Goal: Task Accomplishment & Management: Use online tool/utility

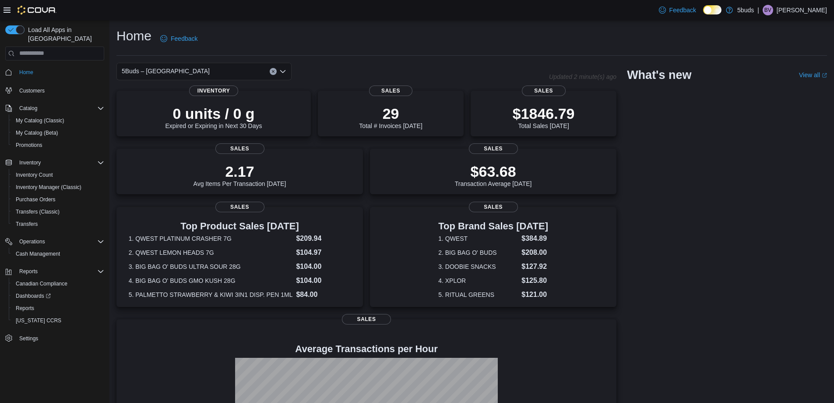
click at [159, 197] on div "0 units / 0 g Expired or Expiring in Next 30 Days Inventory 29 Total # Invoices…" at bounding box center [367, 294] width 500 height 407
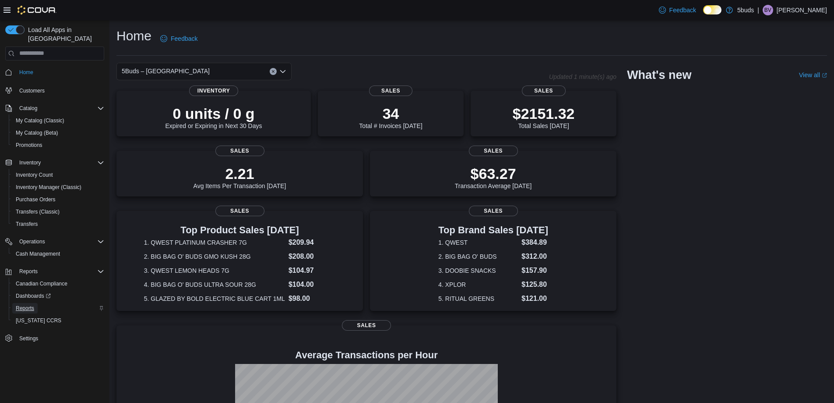
click at [27, 304] on span "Reports" at bounding box center [25, 307] width 18 height 7
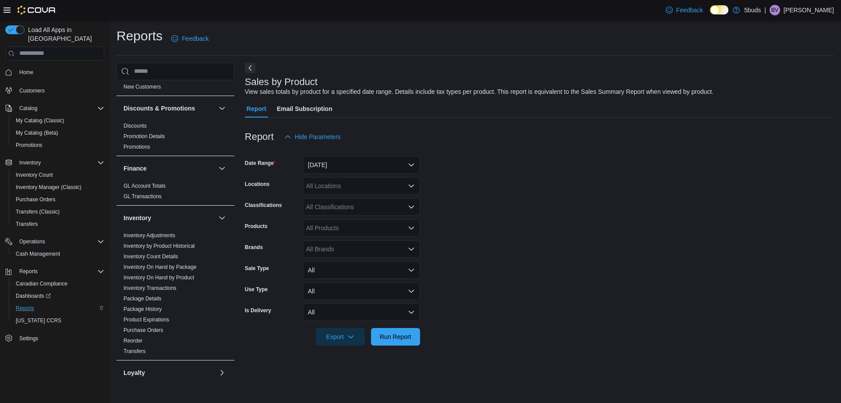
scroll to position [394, 0]
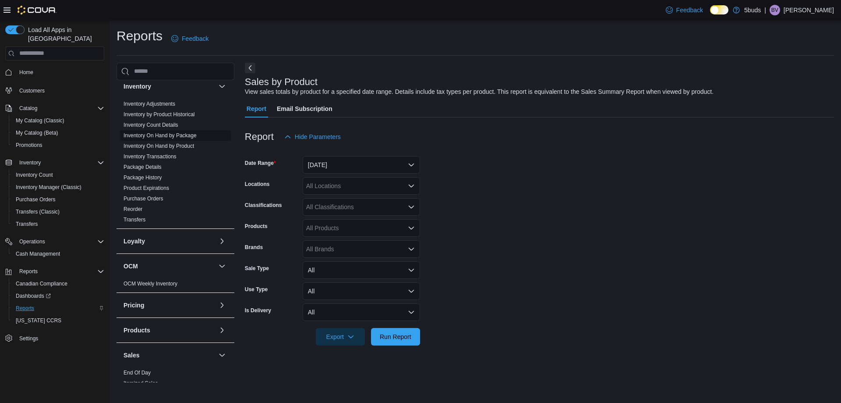
click at [170, 132] on link "Inventory On Hand by Package" at bounding box center [160, 135] width 73 height 6
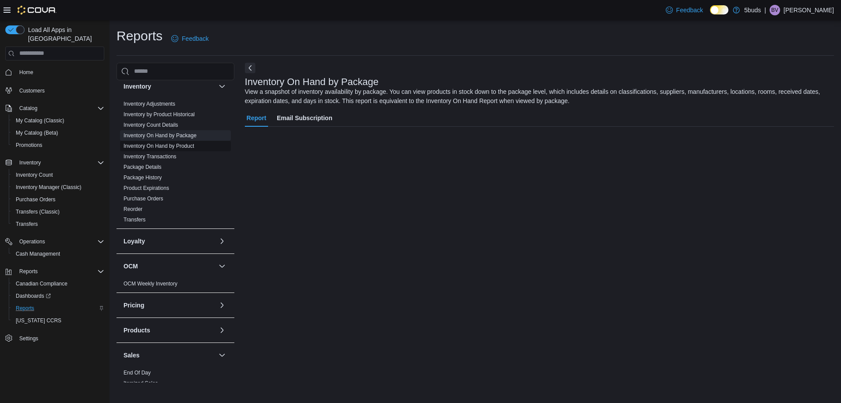
click at [170, 143] on link "Inventory On Hand by Product" at bounding box center [159, 146] width 71 height 6
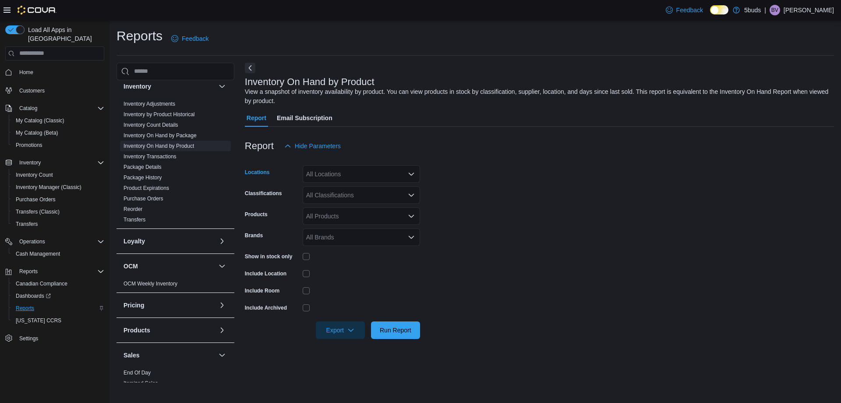
click at [331, 172] on div "All Locations" at bounding box center [361, 174] width 117 height 18
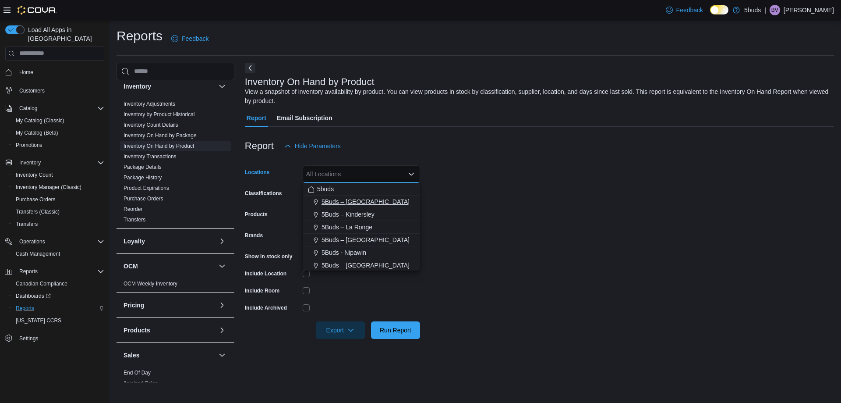
click at [340, 200] on span "5Buds – [GEOGRAPHIC_DATA]" at bounding box center [365, 201] width 88 height 9
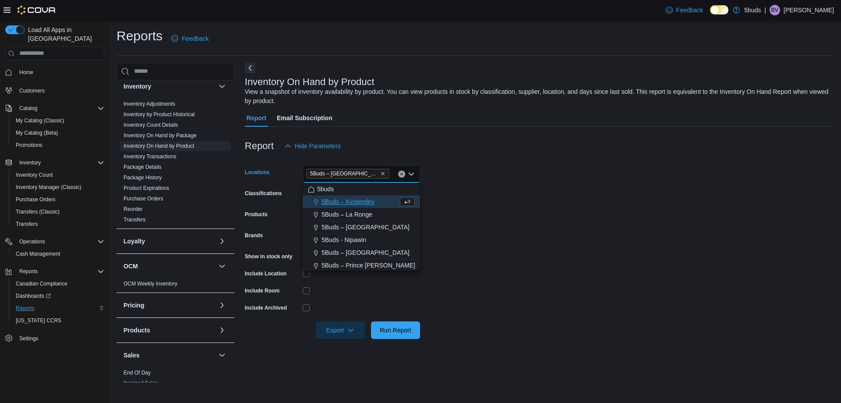
drag, startPoint x: 546, startPoint y: 201, endPoint x: 389, endPoint y: 199, distance: 156.4
click at [543, 201] on form "Locations 5Buds – [GEOGRAPHIC_DATA] Combo box. Selected. 5Buds – [GEOGRAPHIC_DA…" at bounding box center [539, 247] width 589 height 184
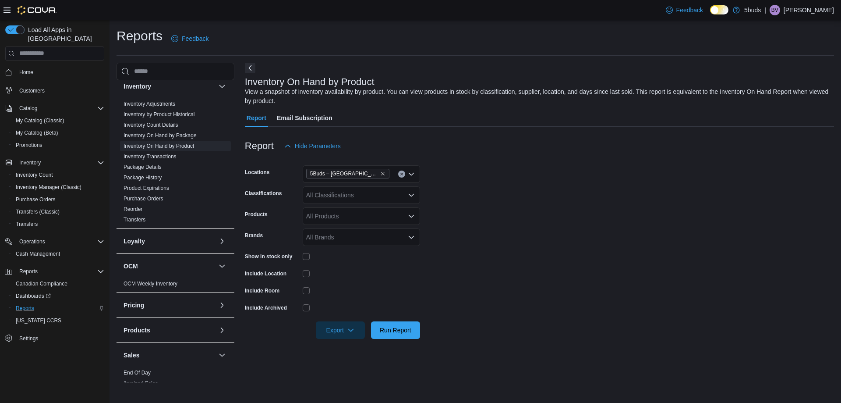
click at [388, 200] on div "All Classifications" at bounding box center [361, 195] width 117 height 18
click at [502, 198] on form "Locations 5Buds – Humboldt Classifications All Classifications Products All Pro…" at bounding box center [539, 247] width 589 height 184
click at [364, 192] on div "All Classifications" at bounding box center [361, 195] width 117 height 18
click at [364, 192] on div "All Classifications Combo box. Selected. Combo box input. All Classifications. …" at bounding box center [361, 195] width 117 height 18
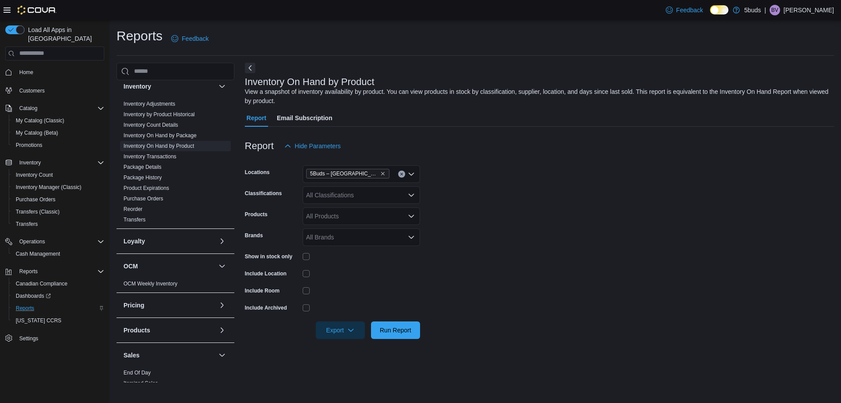
drag, startPoint x: 560, startPoint y: 213, endPoint x: 555, endPoint y: 213, distance: 4.8
click at [560, 213] on form "Locations 5Buds – Humboldt Classifications All Classifications Products All Pro…" at bounding box center [539, 247] width 589 height 184
click at [343, 331] on span "Export" at bounding box center [340, 330] width 39 height 18
click at [355, 342] on button "Export to Excel" at bounding box center [342, 348] width 50 height 18
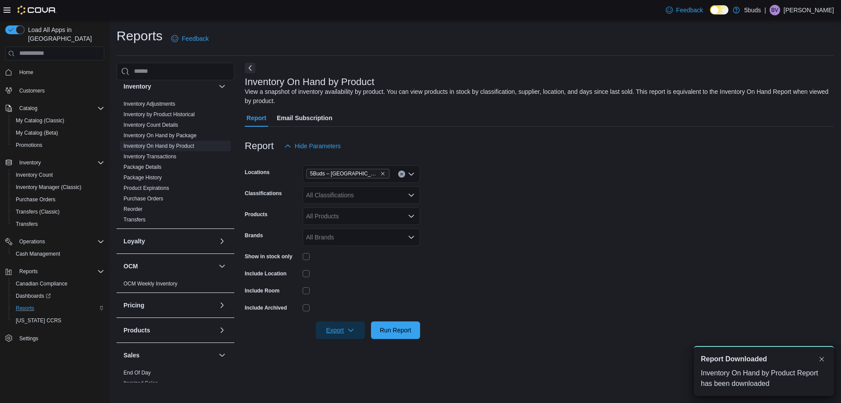
scroll to position [0, 0]
